Goal: Task Accomplishment & Management: Manage account settings

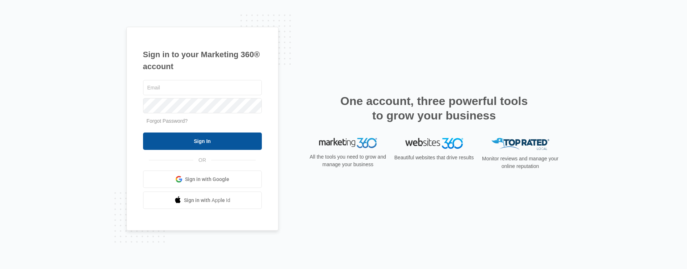
type input "[EMAIL_ADDRESS][DOMAIN_NAME]"
click at [205, 146] on input "Sign In" at bounding box center [202, 140] width 119 height 17
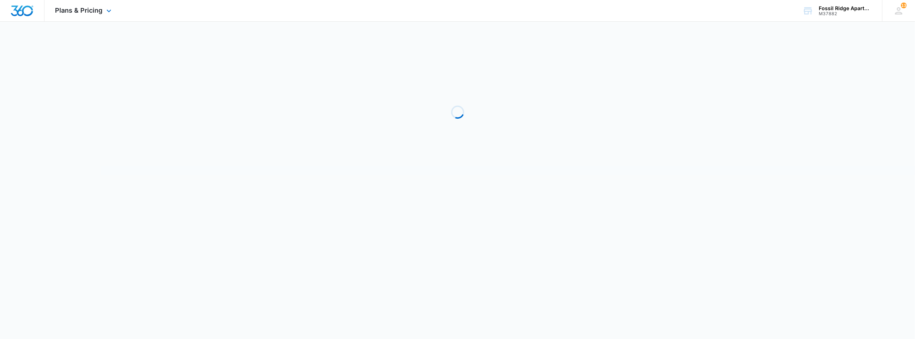
click at [20, 9] on img "Dashboard" at bounding box center [21, 10] width 23 height 11
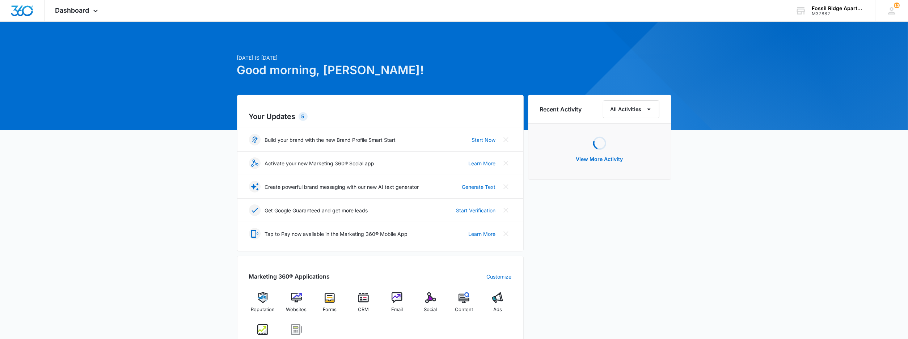
click at [360, 293] on div "Marketing 360® Applications Customize Reputation Websites Forms CRM Email Socia…" at bounding box center [380, 309] width 287 height 106
click at [362, 299] on img at bounding box center [363, 297] width 11 height 11
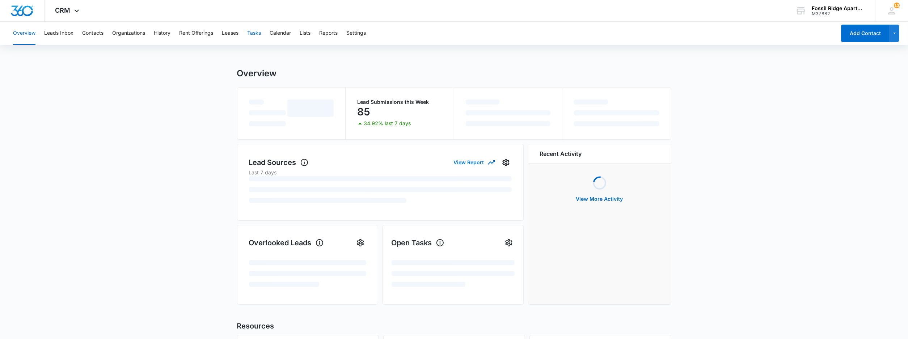
click at [255, 38] on button "Tasks" at bounding box center [254, 33] width 14 height 23
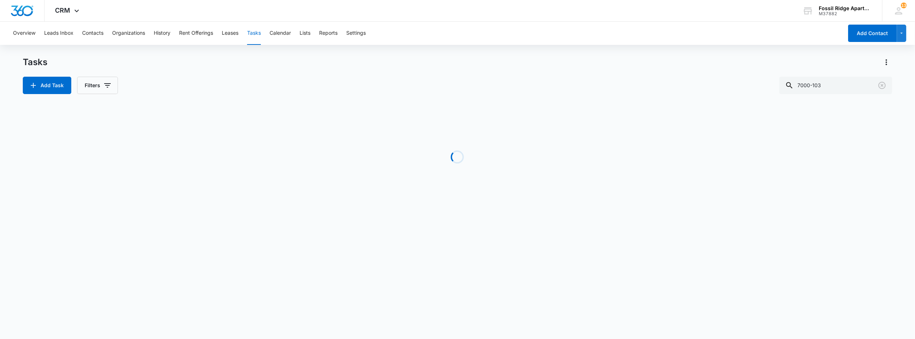
click at [256, 31] on button "Tasks" at bounding box center [254, 33] width 14 height 23
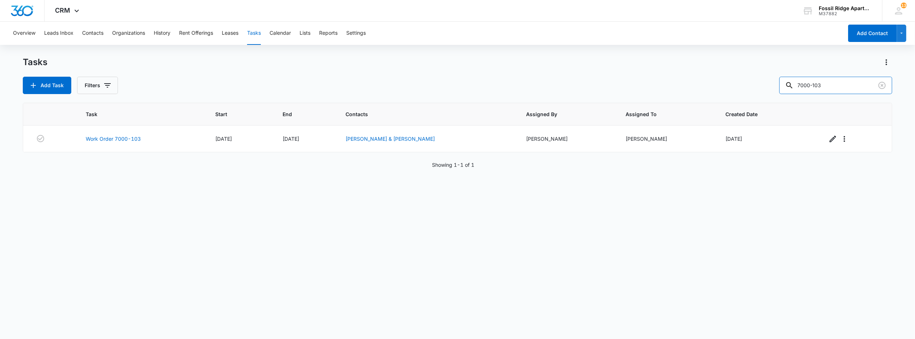
drag, startPoint x: 792, startPoint y: 96, endPoint x: 597, endPoint y: 93, distance: 195.5
click at [619, 103] on div "Tasks Add Task Filters 7000-103 Task Start End Contacts Assigned By Assigned To…" at bounding box center [458, 197] width 870 height 282
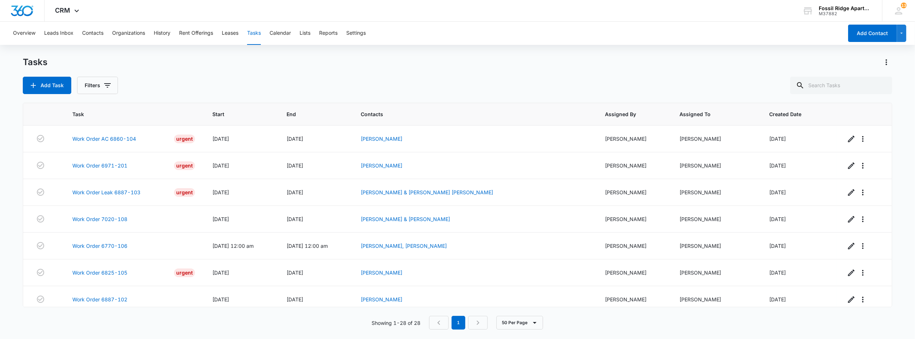
click at [439, 72] on div "Tasks Add Task Filters" at bounding box center [458, 75] width 870 height 38
click at [112, 275] on link "Work Order 6825-105" at bounding box center [99, 273] width 55 height 8
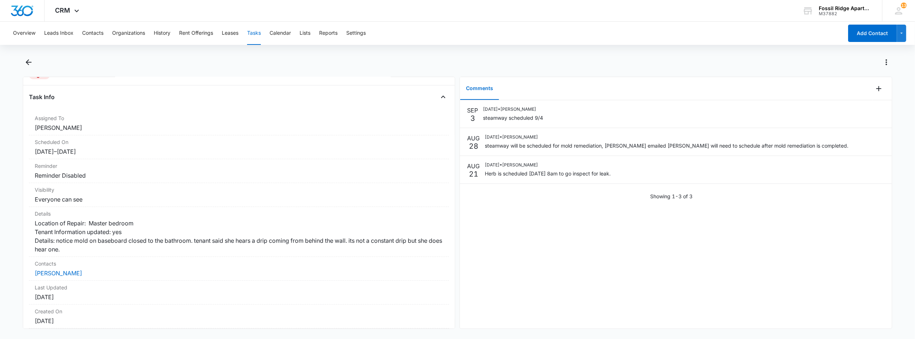
scroll to position [96, 0]
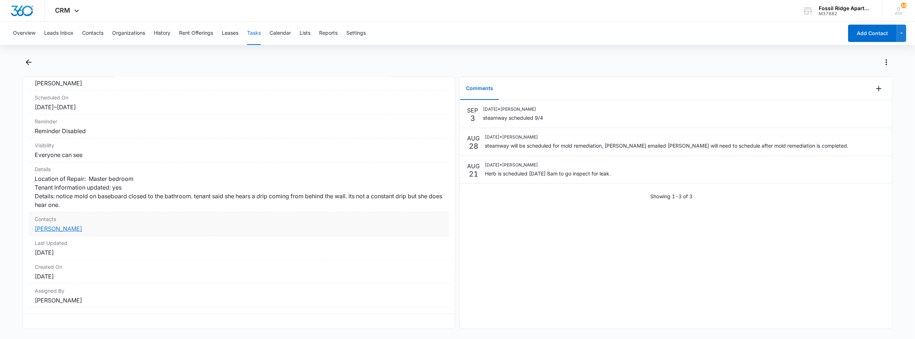
click at [61, 225] on link "[PERSON_NAME]" at bounding box center [58, 228] width 47 height 7
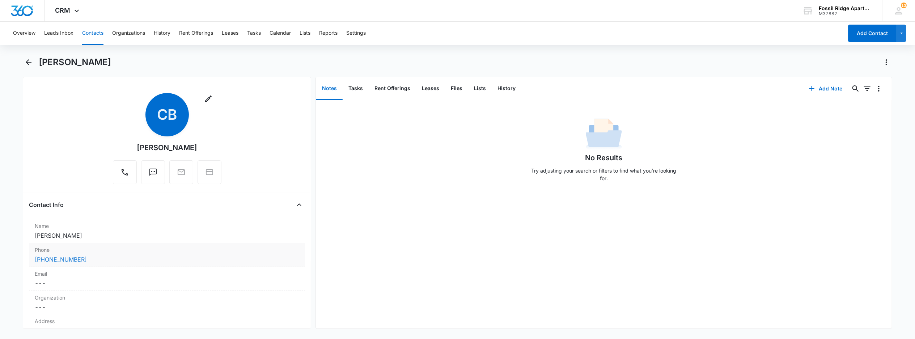
click at [61, 260] on link "(970) 214-2607" at bounding box center [61, 259] width 52 height 9
click at [532, 66] on div "[PERSON_NAME]" at bounding box center [466, 62] width 854 height 12
click at [357, 83] on button "Tasks" at bounding box center [356, 88] width 26 height 22
click at [352, 92] on button "Tasks" at bounding box center [356, 88] width 26 height 22
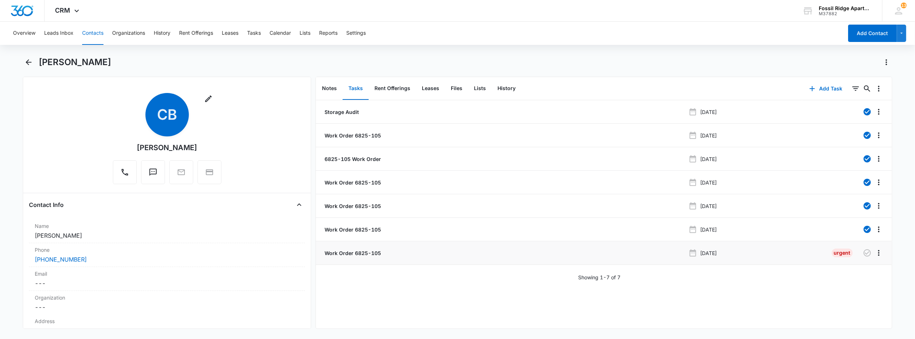
click at [355, 247] on li "Work Order 6825-105 Aug 21, 2025 Urgent" at bounding box center [604, 253] width 576 height 24
click at [353, 251] on p "Work Order 6825-105" at bounding box center [352, 253] width 58 height 8
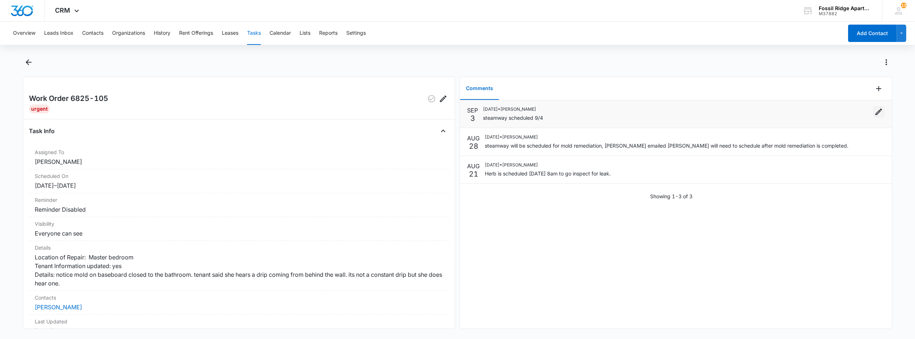
click at [875, 114] on icon "Edit" at bounding box center [879, 112] width 9 height 9
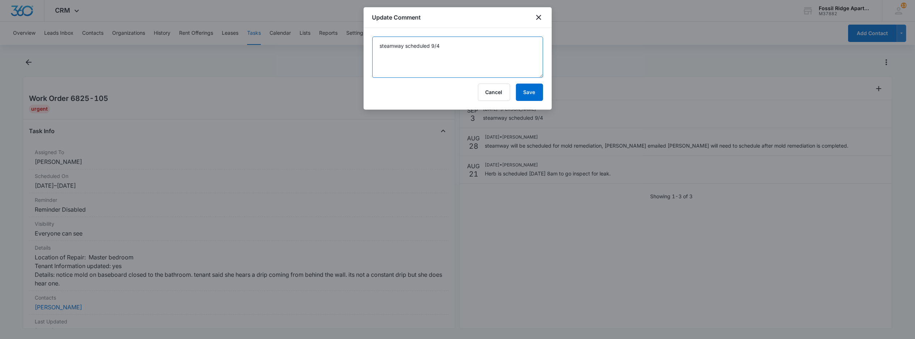
click at [445, 47] on textarea "steamway scheduled 9/4" at bounding box center [457, 57] width 171 height 41
type textarea "steamway scheduled 9/8"
click at [536, 90] on button "Save" at bounding box center [529, 92] width 27 height 17
